Goal: Go to known website: Access a specific website the user already knows

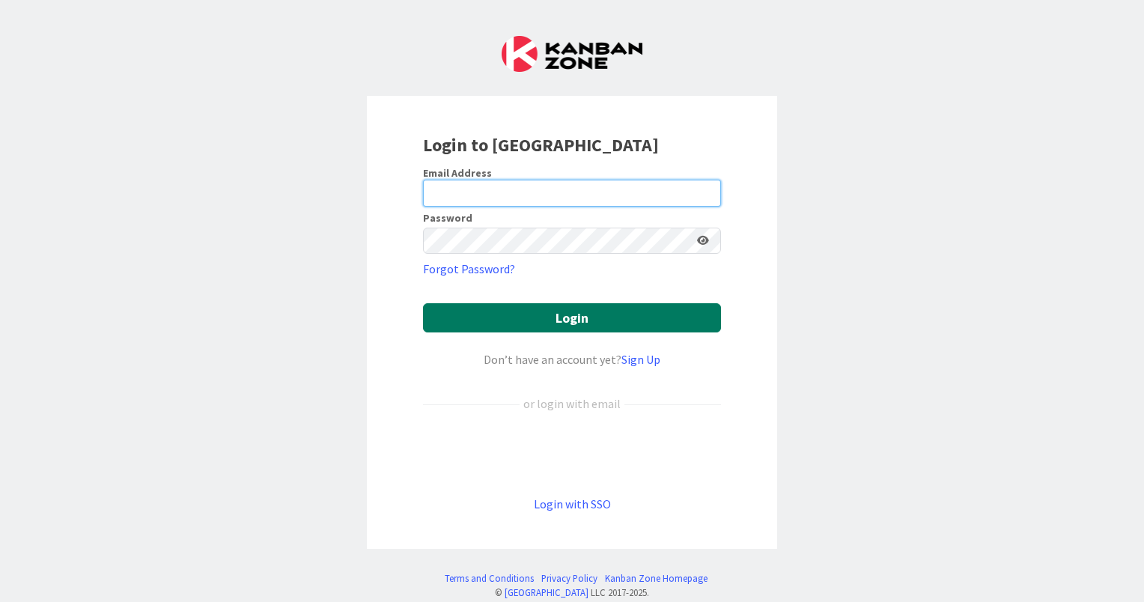
type input "Dias"
click at [578, 318] on button "Login" at bounding box center [572, 317] width 298 height 29
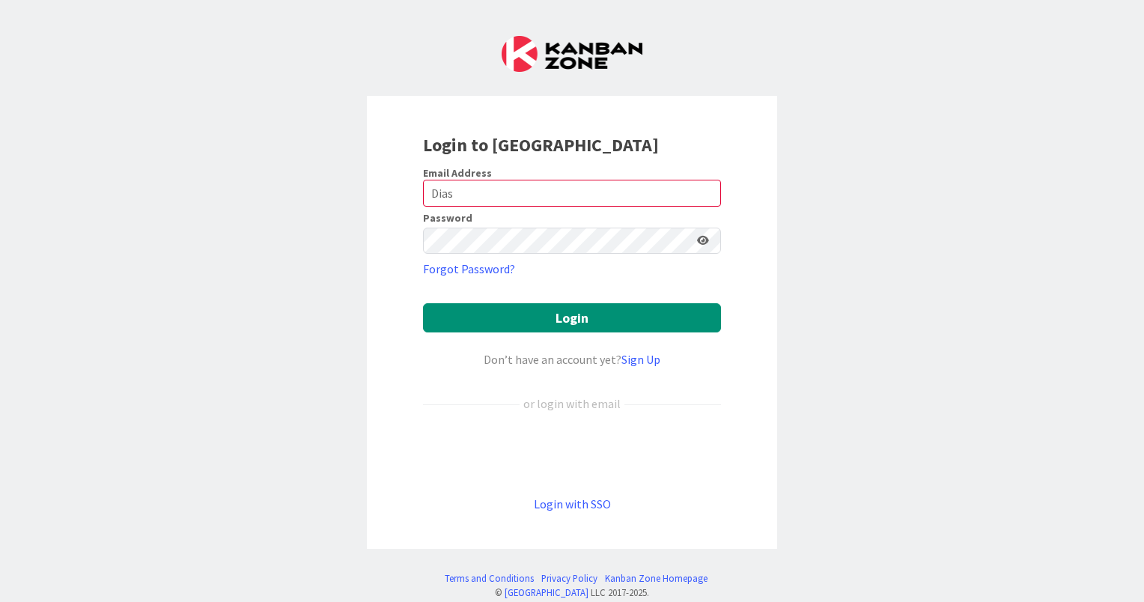
click at [568, 210] on form "Email Address Dias Password Forgot Password? Login Don’t have an account yet? S…" at bounding box center [572, 339] width 298 height 347
drag, startPoint x: 526, startPoint y: 196, endPoint x: 329, endPoint y: 207, distance: 196.4
click at [329, 207] on div "Login to [GEOGRAPHIC_DATA] Email Address Dias Password Forgot Password? Login D…" at bounding box center [572, 301] width 1144 height 602
type input "[PERSON_NAME][EMAIL_ADDRESS][DOMAIN_NAME]"
click at [559, 317] on button "Login" at bounding box center [572, 317] width 298 height 29
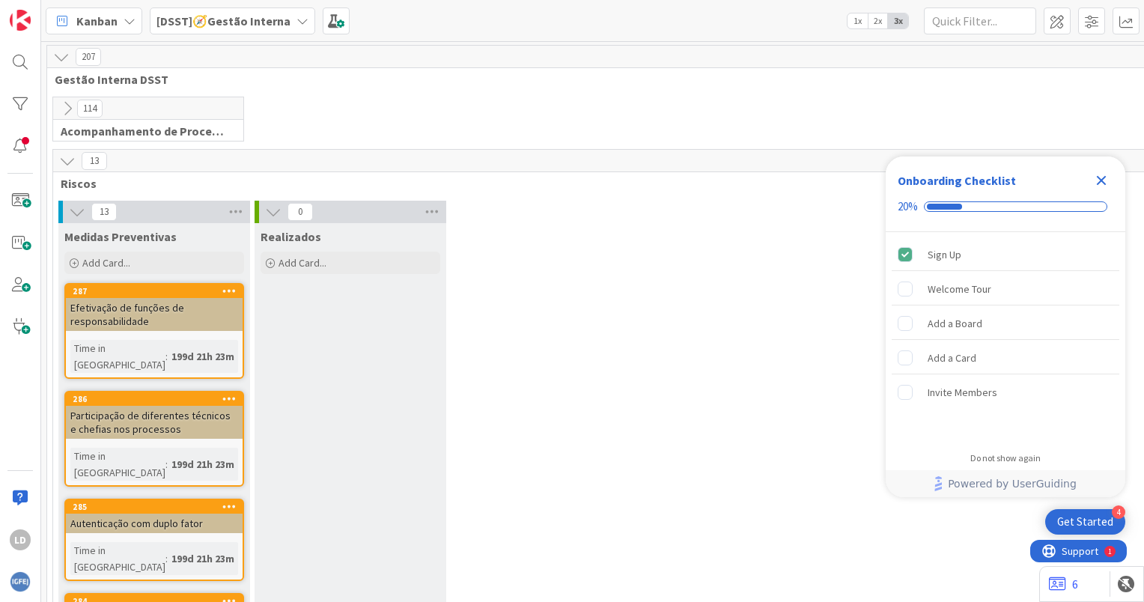
click at [285, 20] on div "[DSST]🧭Gestão Interna" at bounding box center [232, 20] width 165 height 27
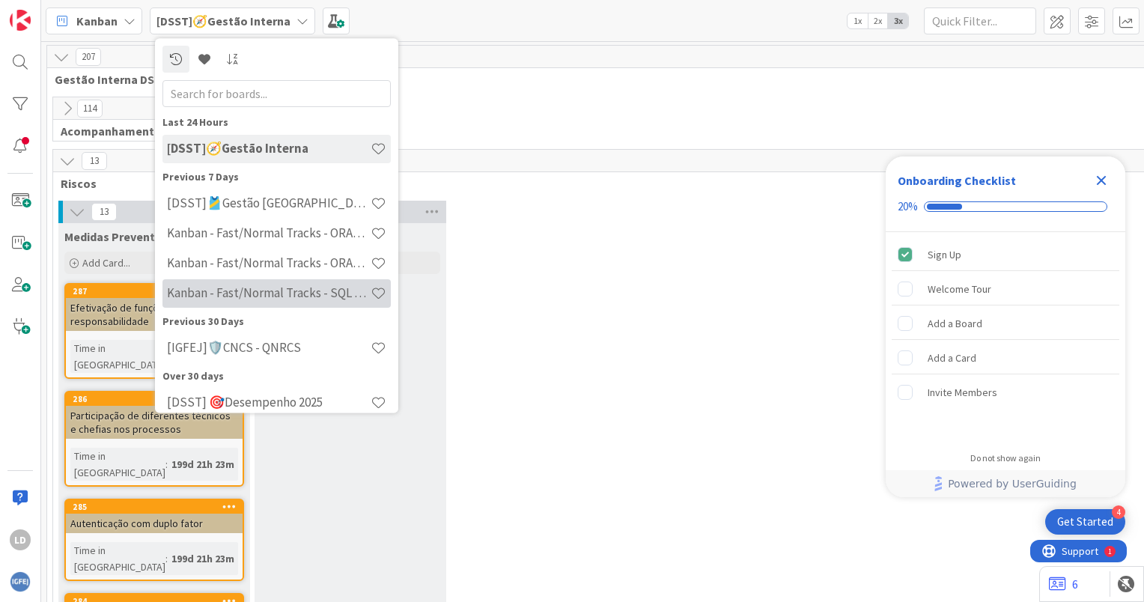
click at [311, 286] on h4 "Kanban - Fast/Normal Tracks - SQL SERVER" at bounding box center [269, 293] width 204 height 15
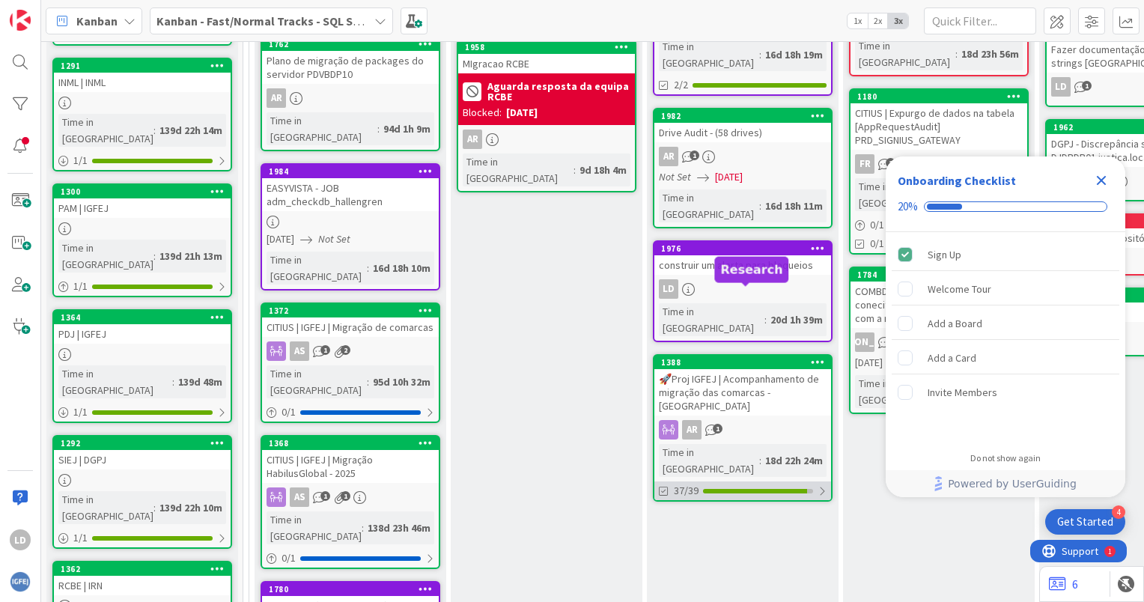
scroll to position [599, 0]
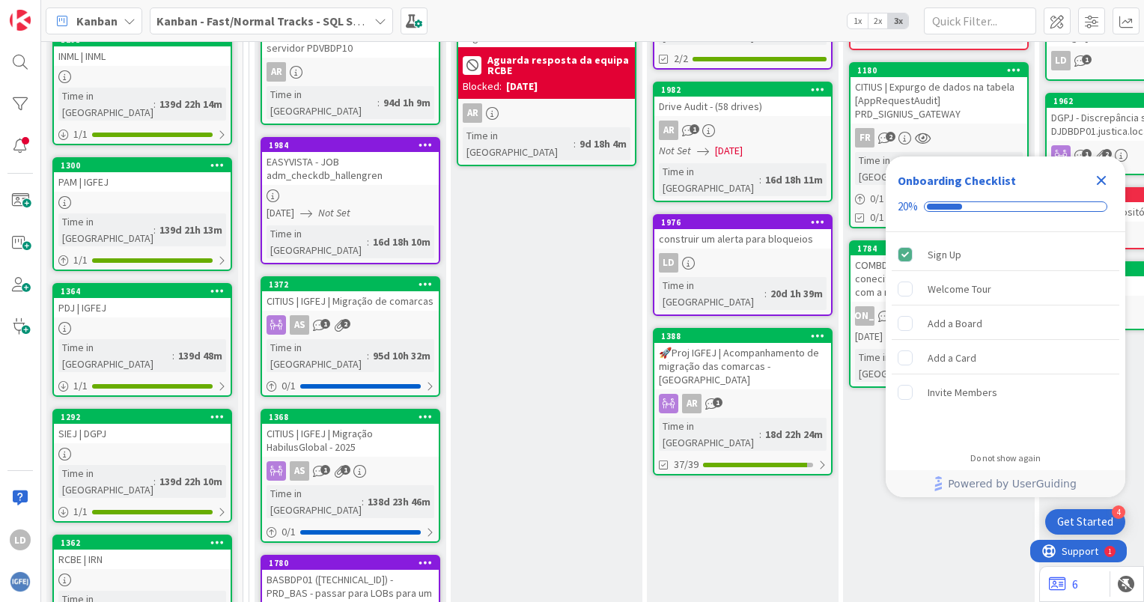
click at [1101, 176] on icon "Close Checklist" at bounding box center [1101, 180] width 18 height 18
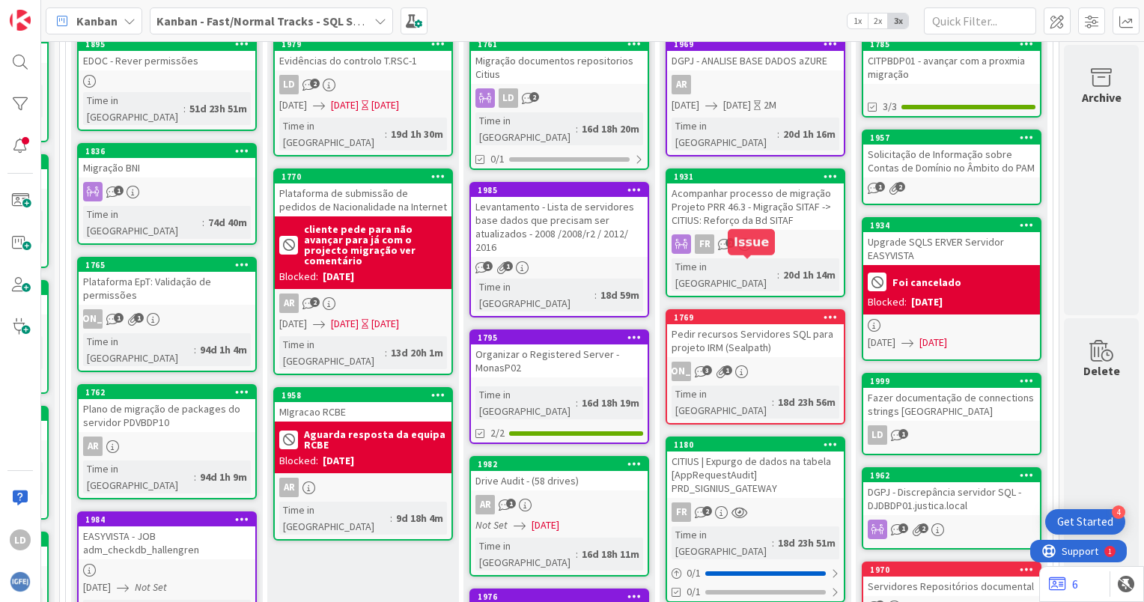
scroll to position [374, 194]
